Goal: Navigation & Orientation: Find specific page/section

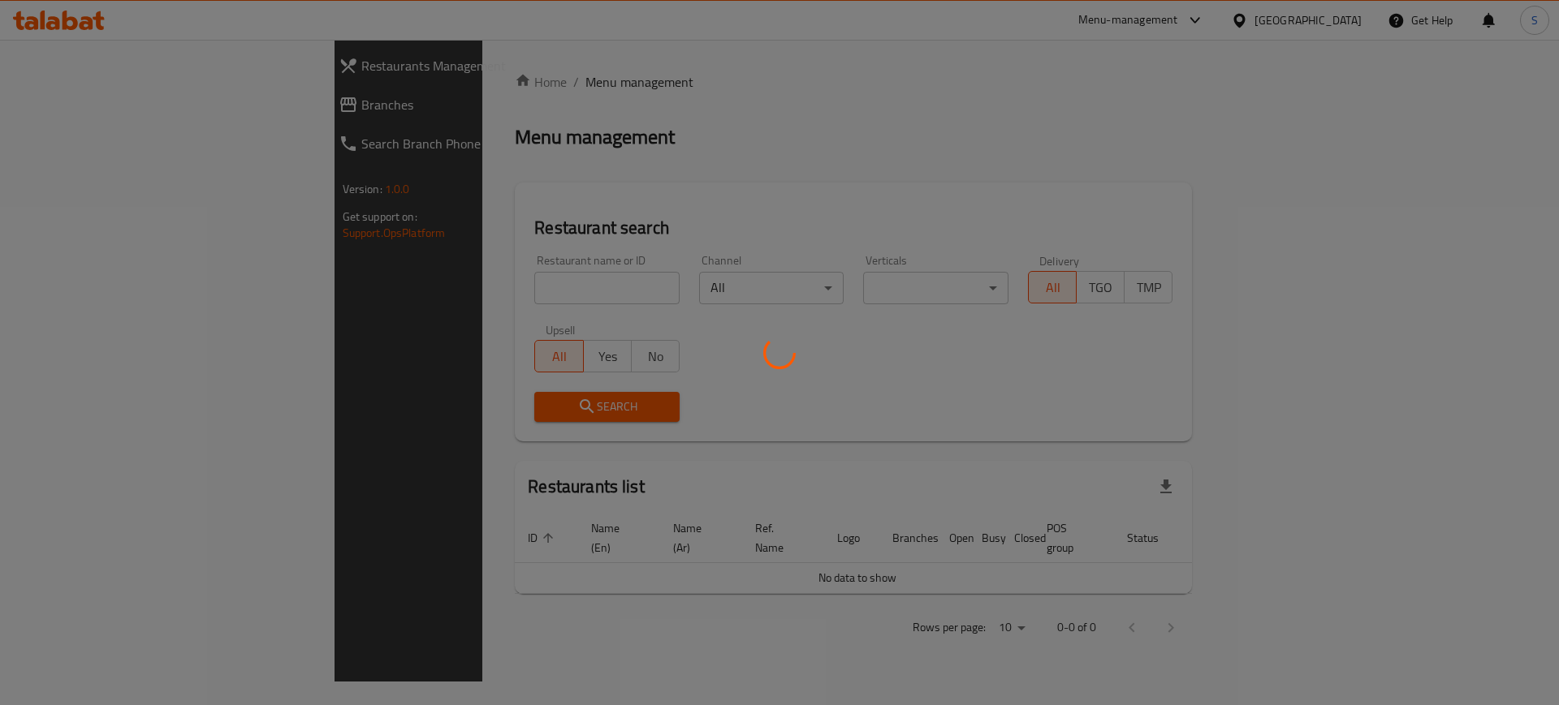
click at [55, 19] on div at bounding box center [779, 352] width 1559 height 705
click at [374, 35] on div at bounding box center [779, 352] width 1559 height 705
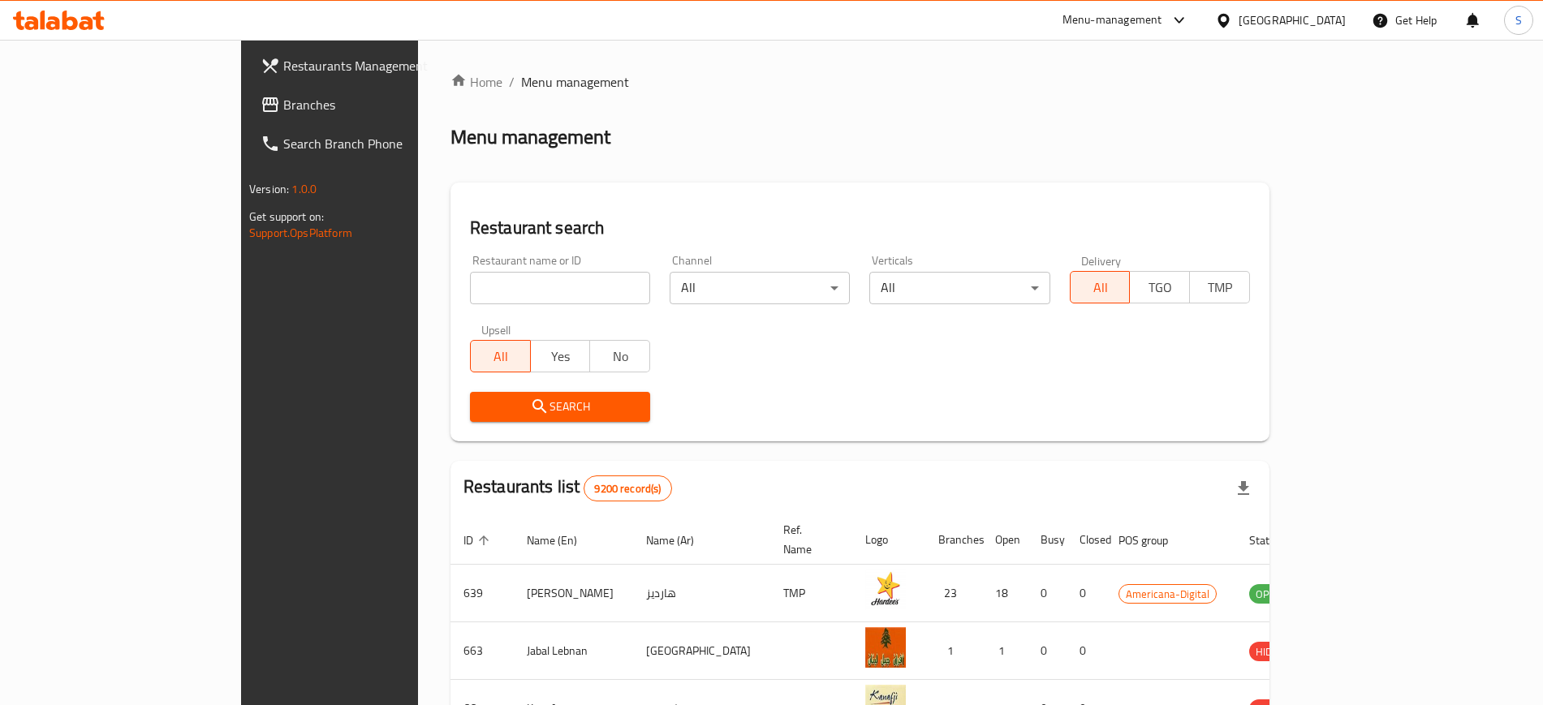
click at [61, 40] on div "​ Menu-management [GEOGRAPHIC_DATA] Get Help S Restaurants Management Branches …" at bounding box center [771, 373] width 1543 height 666
click at [61, 21] on icon at bounding box center [59, 20] width 92 height 19
